Goal: Information Seeking & Learning: Learn about a topic

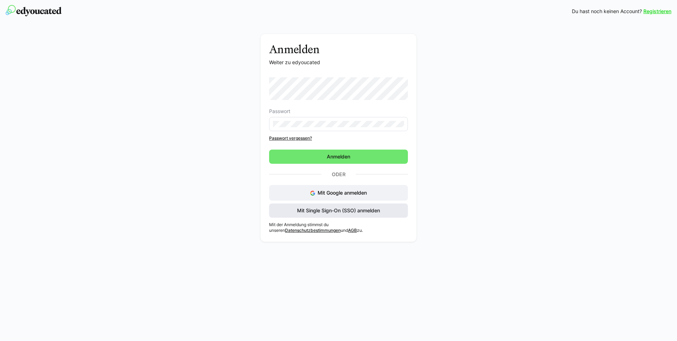
click at [325, 210] on span "Mit Single Sign-On (SSO) anmelden" at bounding box center [338, 210] width 85 height 7
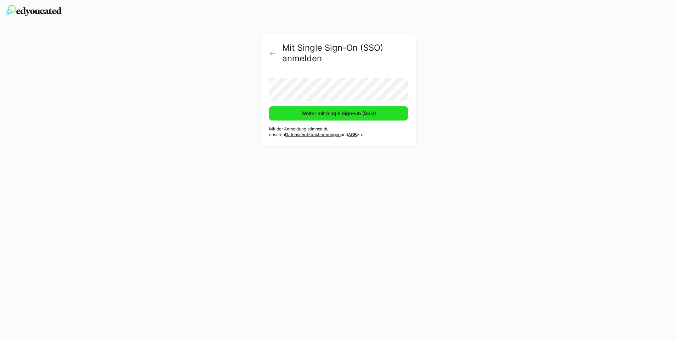
click at [338, 114] on span "Weiter mit Single Sign-On (SSO)" at bounding box center [338, 113] width 77 height 7
click at [324, 117] on span "Weiter mit Single Sign-On (SSO)" at bounding box center [338, 113] width 139 height 14
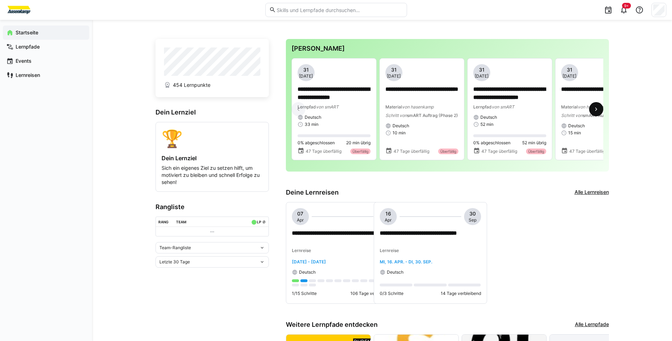
click at [596, 112] on eds-icon at bounding box center [595, 109] width 7 height 7
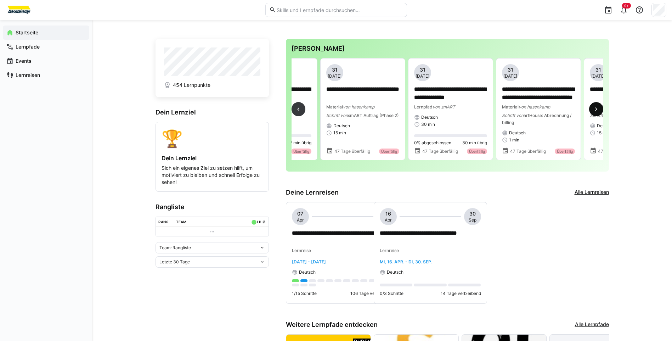
scroll to position [0, 263]
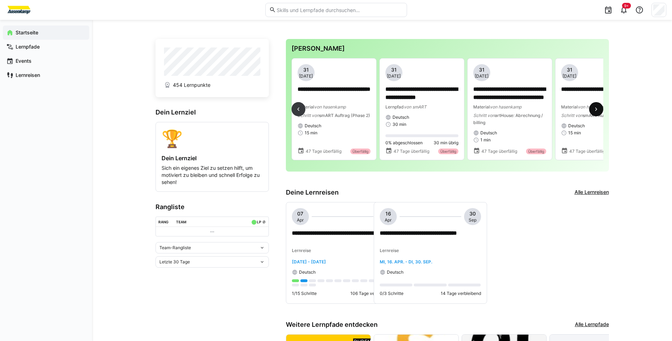
click at [596, 112] on eds-icon at bounding box center [595, 109] width 7 height 7
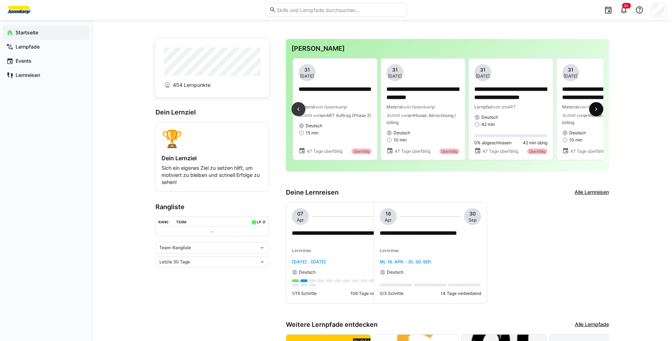
scroll to position [0, 527]
click at [596, 112] on eds-icon at bounding box center [595, 109] width 7 height 7
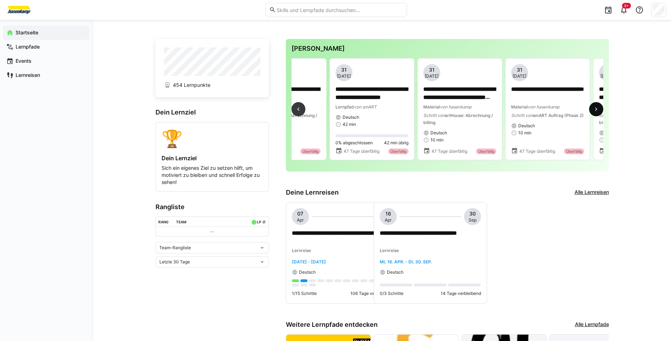
scroll to position [0, 790]
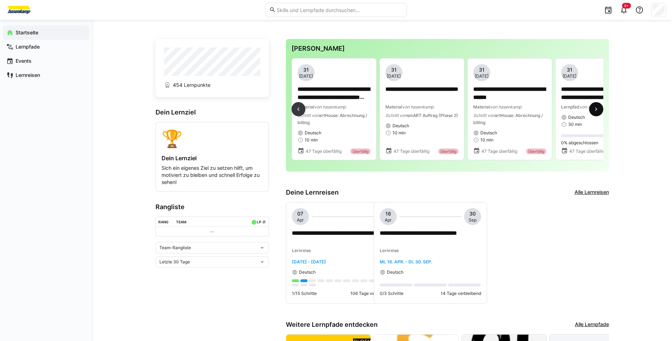
click at [596, 112] on eds-icon at bounding box center [595, 109] width 7 height 7
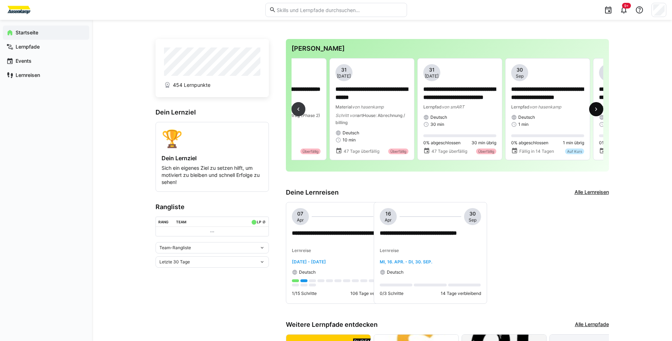
scroll to position [0, 1054]
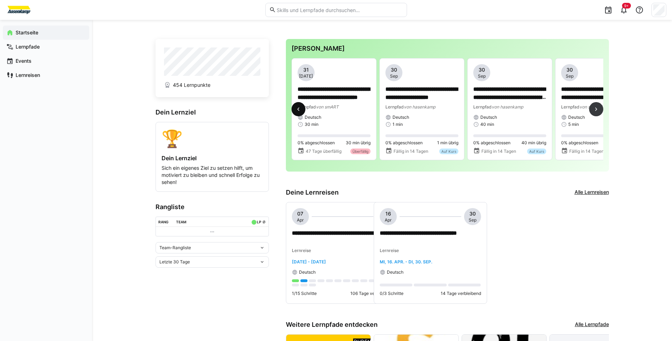
click at [300, 110] on eds-icon at bounding box center [298, 109] width 7 height 7
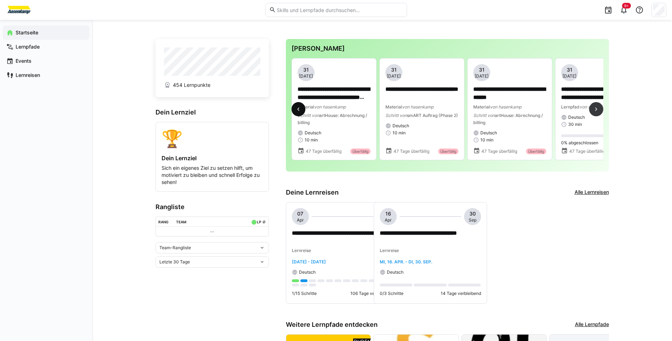
click at [300, 110] on eds-icon at bounding box center [298, 109] width 7 height 7
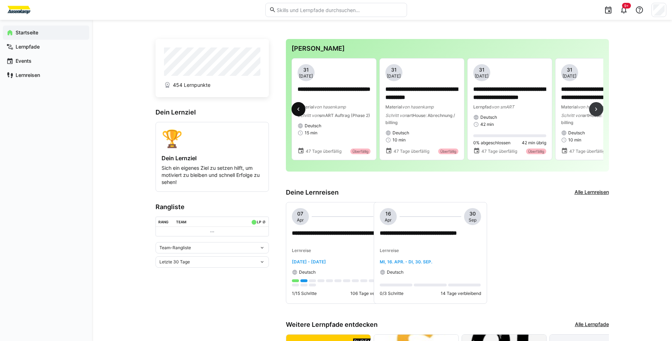
click at [300, 110] on eds-icon at bounding box center [298, 109] width 7 height 7
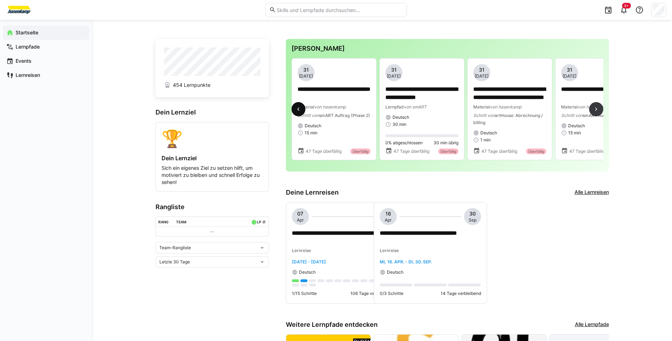
click at [300, 110] on eds-icon at bounding box center [298, 109] width 7 height 7
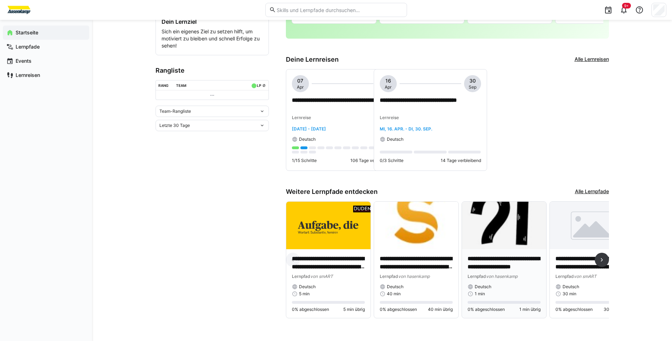
scroll to position [0, 0]
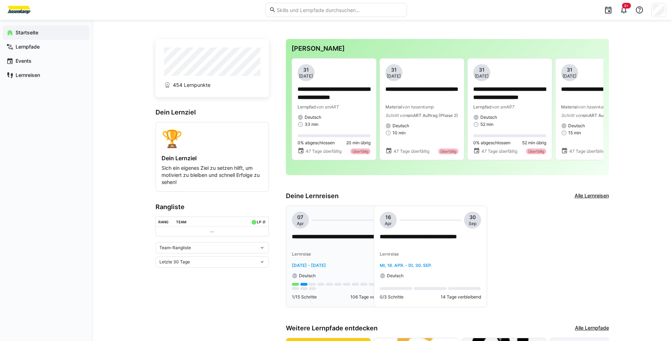
click at [318, 240] on p "**********" at bounding box center [342, 241] width 101 height 16
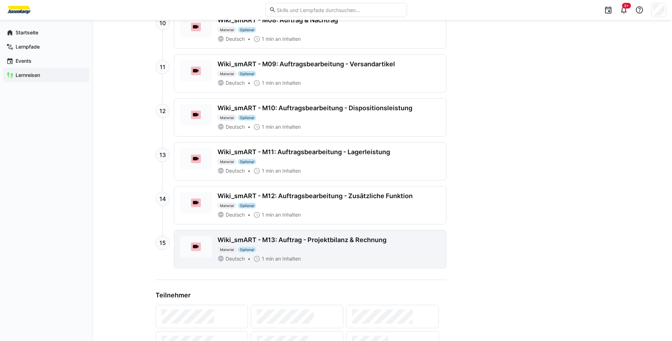
scroll to position [697, 0]
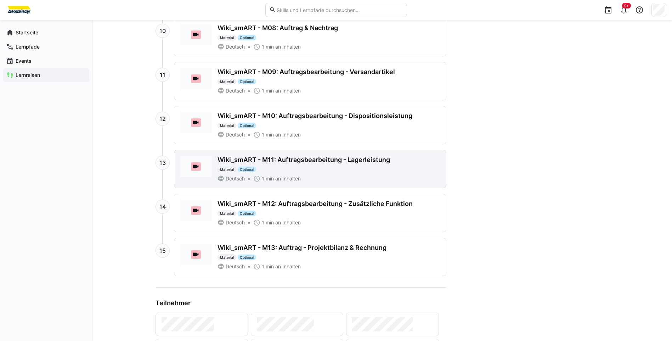
click at [379, 163] on div "Wiki_smART - M11: Auftragsbearbeitung - Lagerleistung" at bounding box center [303, 160] width 172 height 8
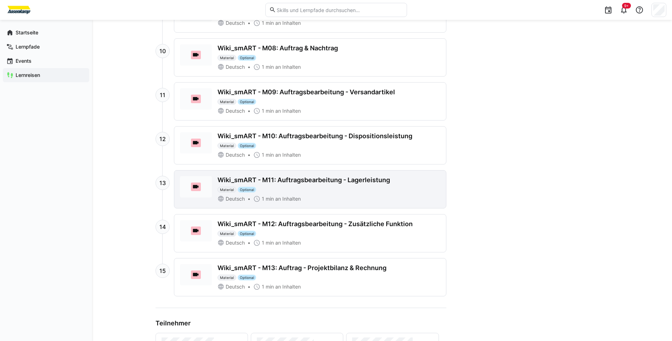
scroll to position [717, 0]
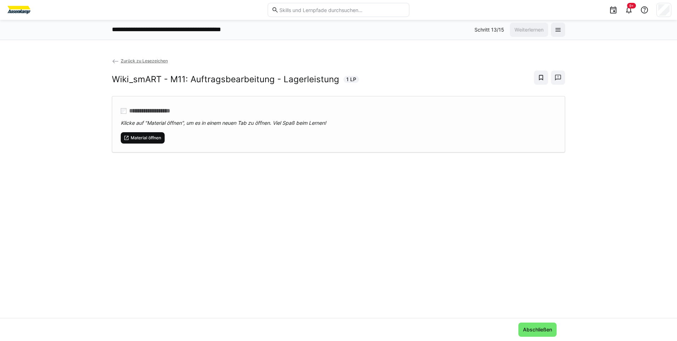
click at [147, 137] on span "Material öffnen" at bounding box center [146, 138] width 32 height 6
